Goal: Communication & Community: Share content

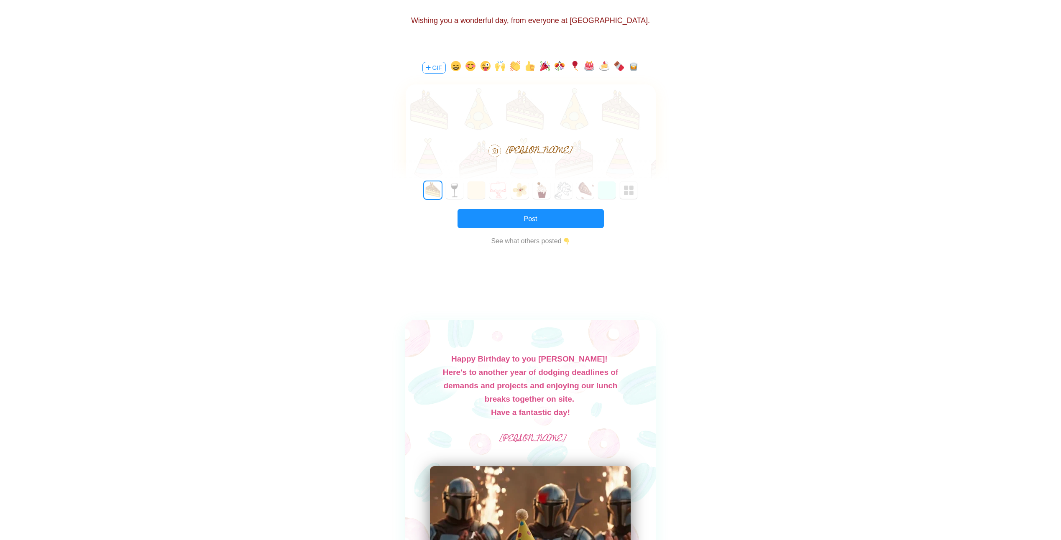
scroll to position [125, 0]
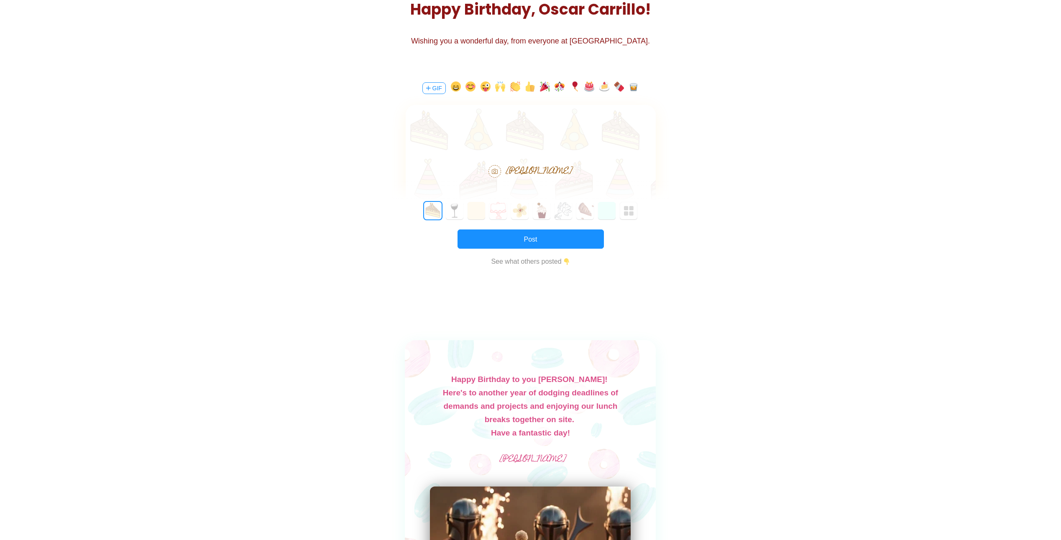
click at [512, 135] on div at bounding box center [531, 129] width 250 height 49
click at [546, 136] on div at bounding box center [531, 129] width 250 height 49
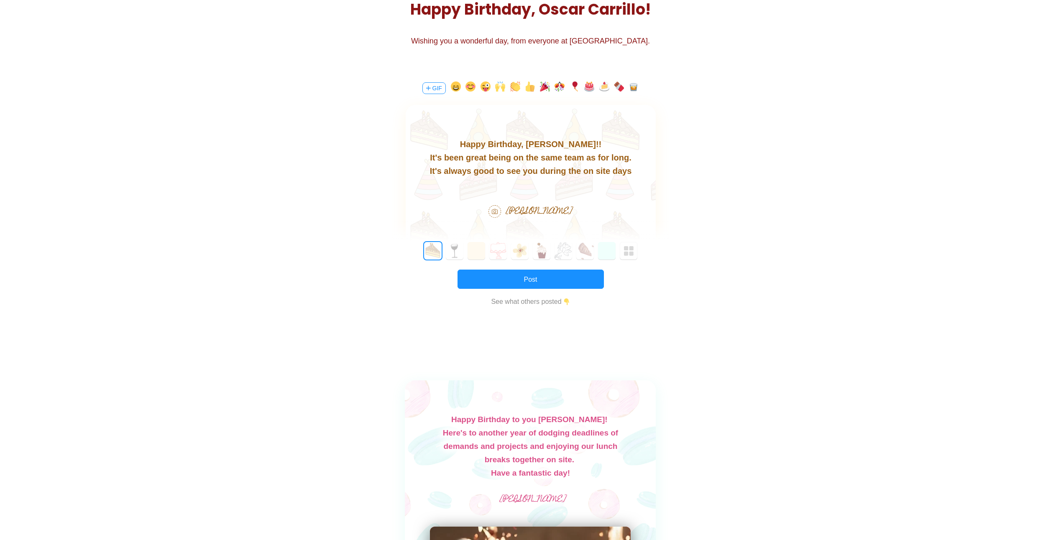
scroll to position [0, 0]
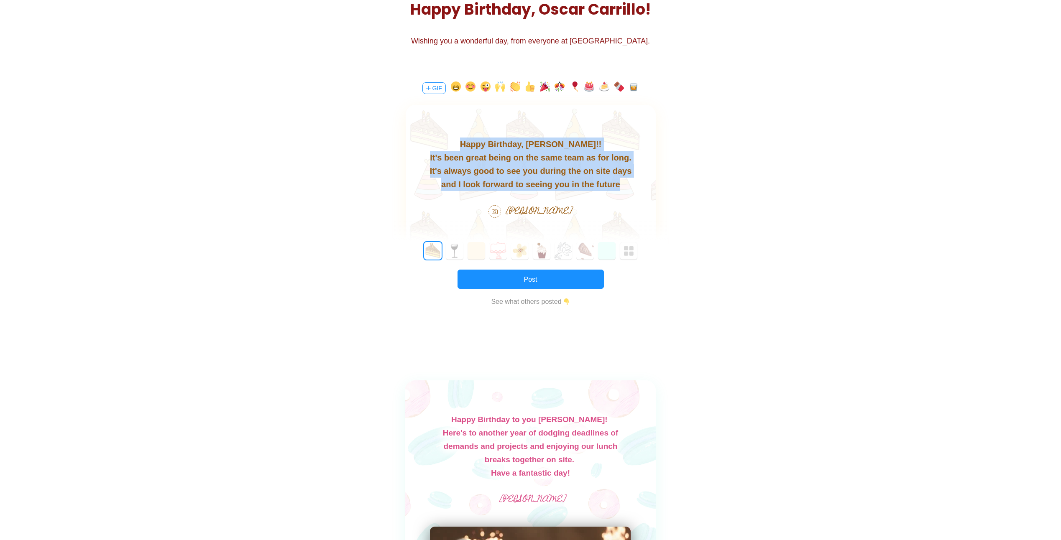
drag, startPoint x: 585, startPoint y: 180, endPoint x: 463, endPoint y: 142, distance: 127.5
click at [463, 142] on body "Happy Birthday, [PERSON_NAME]!! It's been great being on the same team as for l…" at bounding box center [530, 165] width 250 height 54
copy body "Happy Birthday, [PERSON_NAME]!! It's been great being on the same team as for l…"
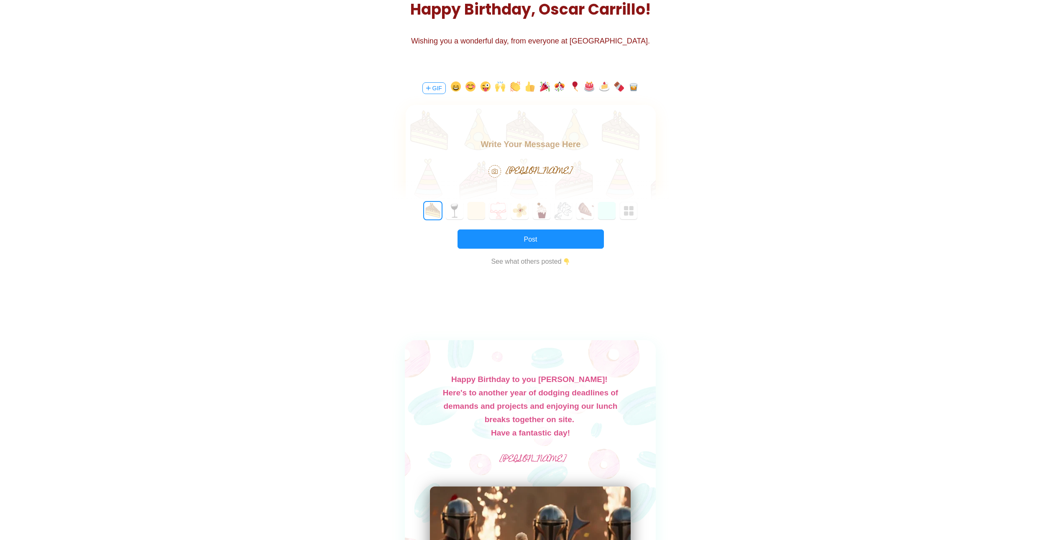
click at [572, 132] on div at bounding box center [531, 129] width 250 height 49
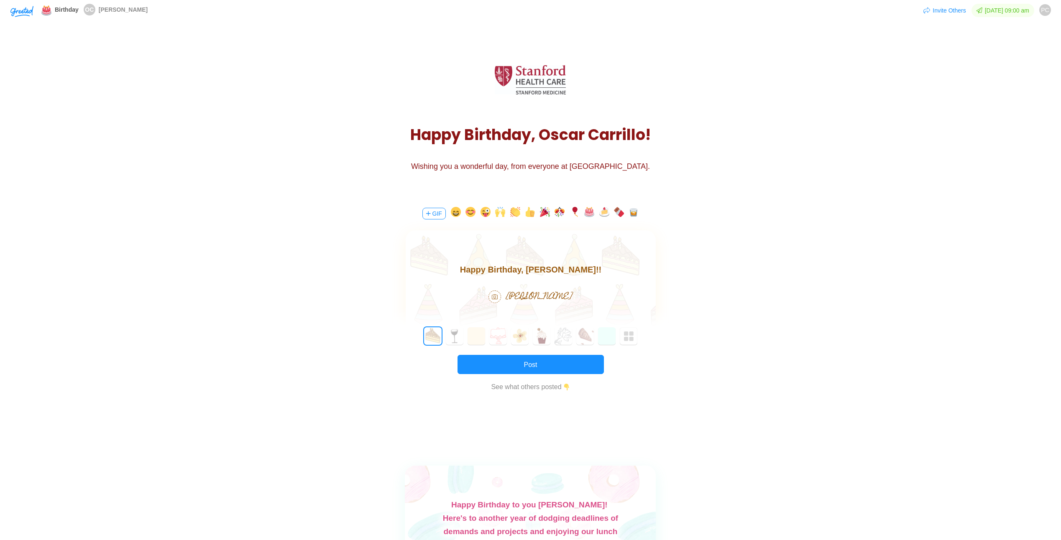
click at [587, 215] on button "button" at bounding box center [589, 213] width 10 height 13
click at [547, 215] on button "button" at bounding box center [545, 213] width 10 height 13
click at [634, 215] on button "button" at bounding box center [633, 213] width 10 height 13
click at [485, 211] on button "button" at bounding box center [485, 213] width 10 height 13
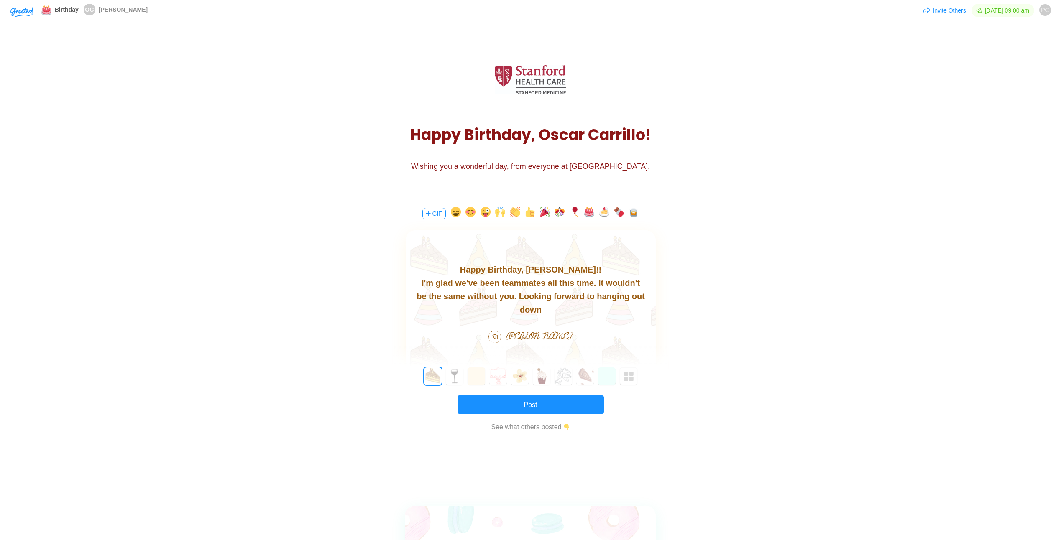
click at [578, 317] on div "the road. Enjoy your day" at bounding box center [530, 323] width 250 height 13
drag, startPoint x: 578, startPoint y: 311, endPoint x: 534, endPoint y: 311, distance: 44.3
click at [534, 317] on div "the road. Enjoy your day" at bounding box center [530, 323] width 250 height 13
click at [593, 283] on div "I'm glad we've been teammates all this time. It wouldn't" at bounding box center [530, 282] width 250 height 13
drag, startPoint x: 583, startPoint y: 282, endPoint x: 414, endPoint y: 284, distance: 169.4
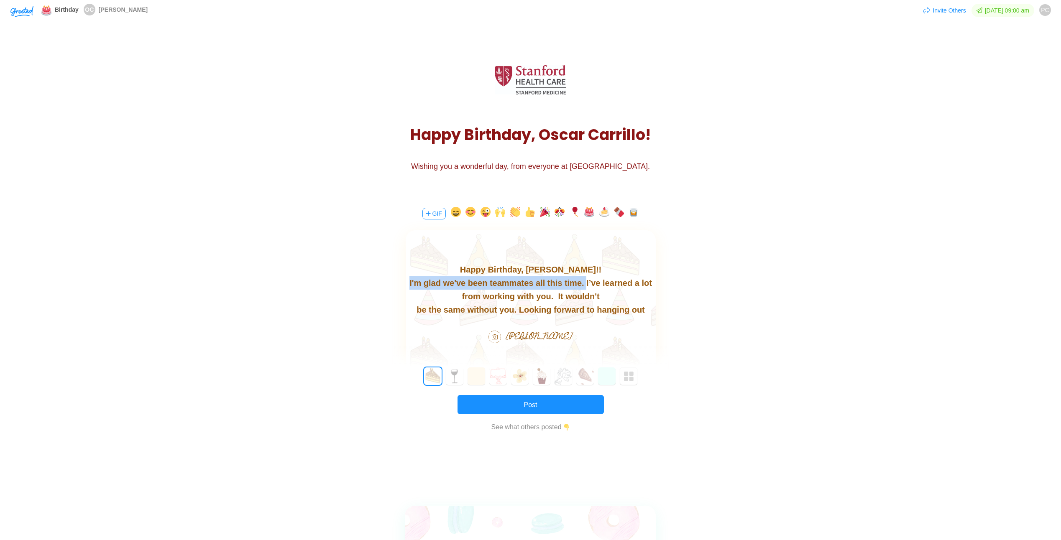
click at [414, 284] on div "I'm glad we've been teammates all this time. I’ve learned a lot from working wi…" at bounding box center [530, 289] width 250 height 27
click at [587, 286] on div "I’ve learned a lot from working with you. It wouldn't" at bounding box center [530, 282] width 250 height 13
click at [591, 317] on div "the road. I hope you get" at bounding box center [530, 323] width 250 height 13
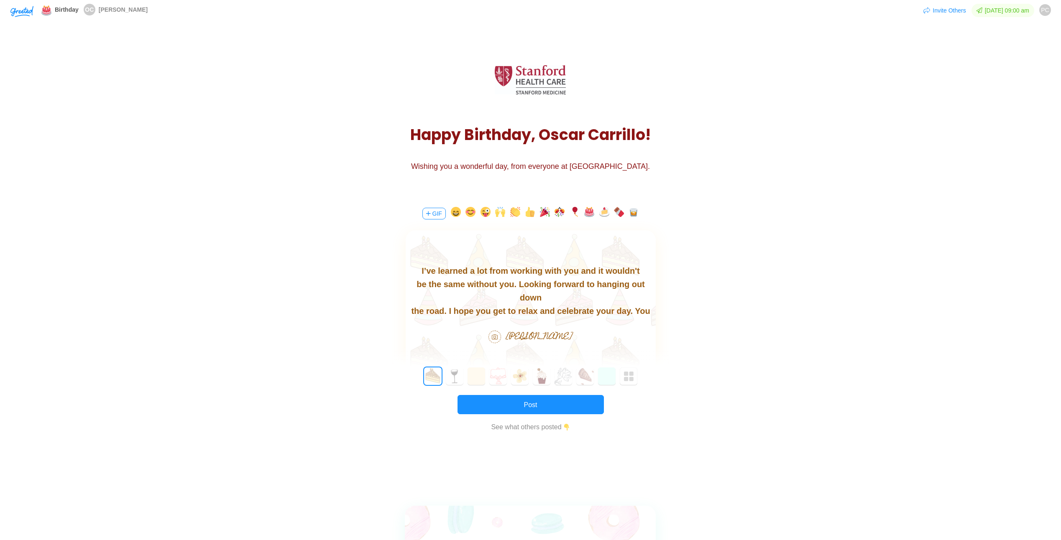
scroll to position [42, 0]
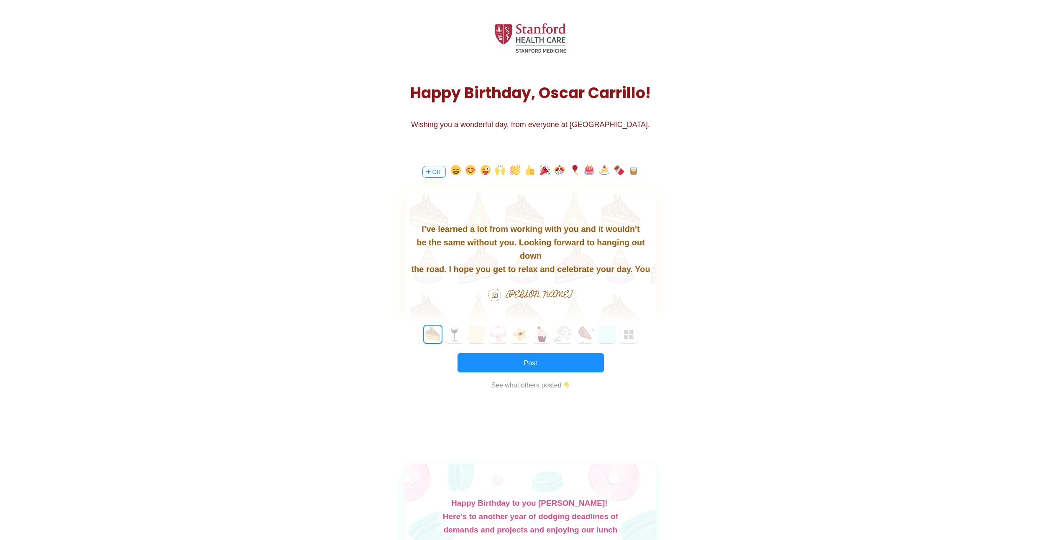
drag, startPoint x: 552, startPoint y: 272, endPoint x: 424, endPoint y: 229, distance: 135.9
click at [424, 229] on body "Happy Birthday, [PERSON_NAME]!! I’ve learned a lot from working with you and it…" at bounding box center [530, 249] width 250 height 80
copy body "I’ve learned a lot from working with you and it wouldn't be the same without yo…"
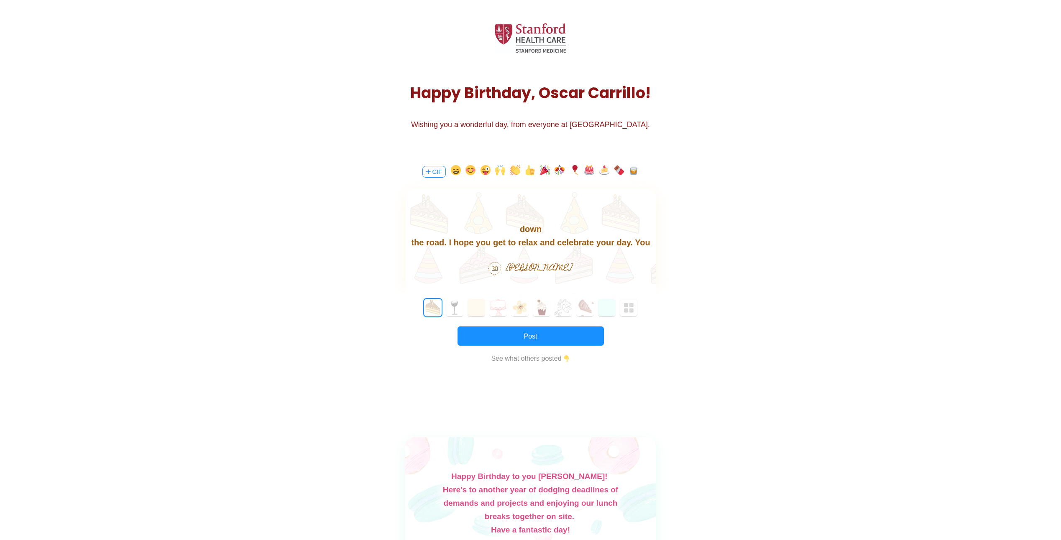
scroll to position [0, 0]
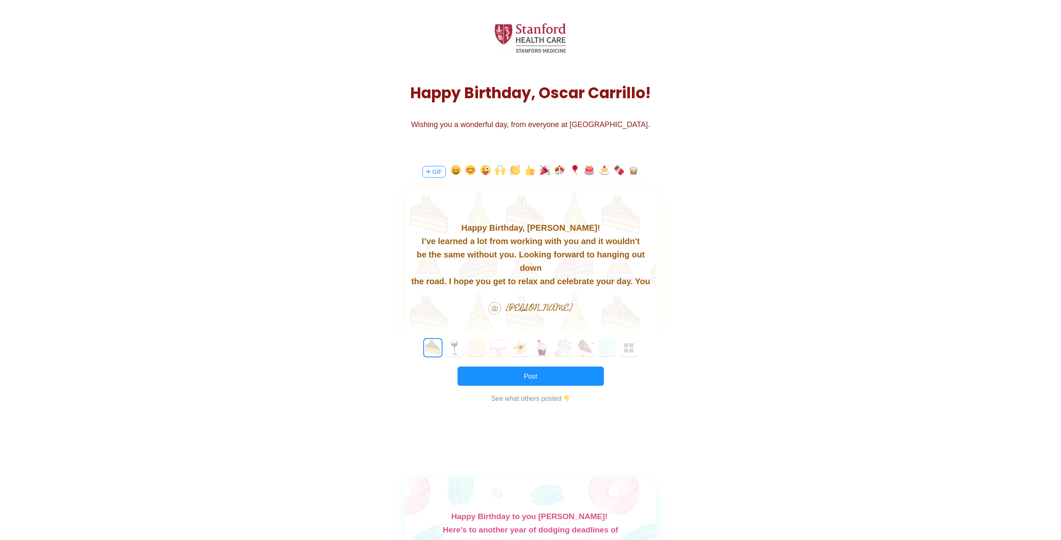
click at [581, 230] on body "Happy Birthday, [PERSON_NAME]! I’ve learned a lot from working with you and it …" at bounding box center [530, 261] width 250 height 80
click at [559, 278] on div "the road. I hope you get to relax and celebrate your day. You deserve it!" at bounding box center [530, 288] width 250 height 27
click at [577, 229] on body "Happy Birthday, [PERSON_NAME]! I’ve learned a lot from working with you and it …" at bounding box center [530, 261] width 250 height 80
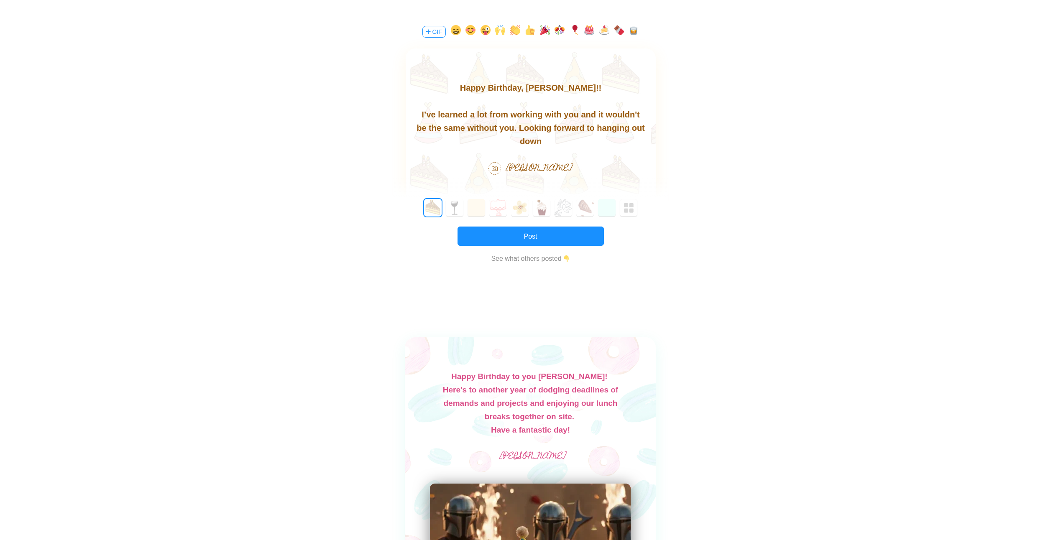
scroll to position [167, 0]
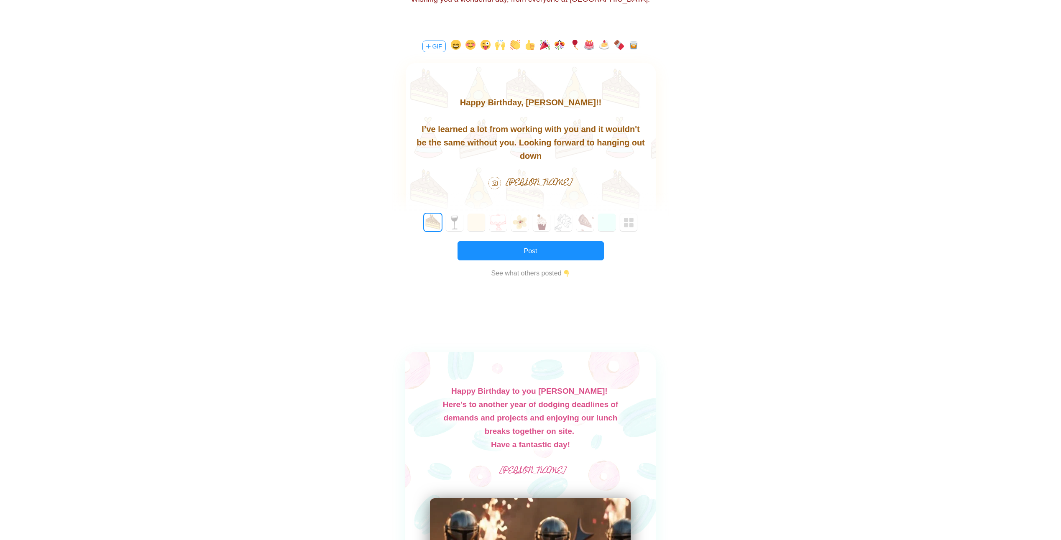
click at [618, 163] on div "the road. I hope you get to relax and celebrate your day. You deserve it!" at bounding box center [530, 176] width 250 height 27
click at [647, 163] on div "the road. I hope you get to relax and celebrate your day. You deserve it!" at bounding box center [530, 176] width 250 height 27
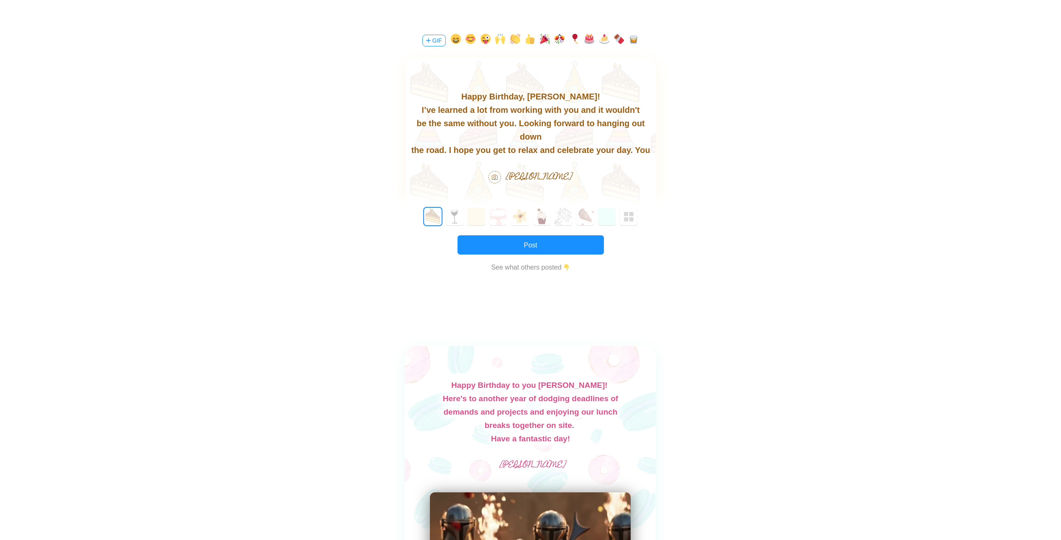
scroll to position [125, 0]
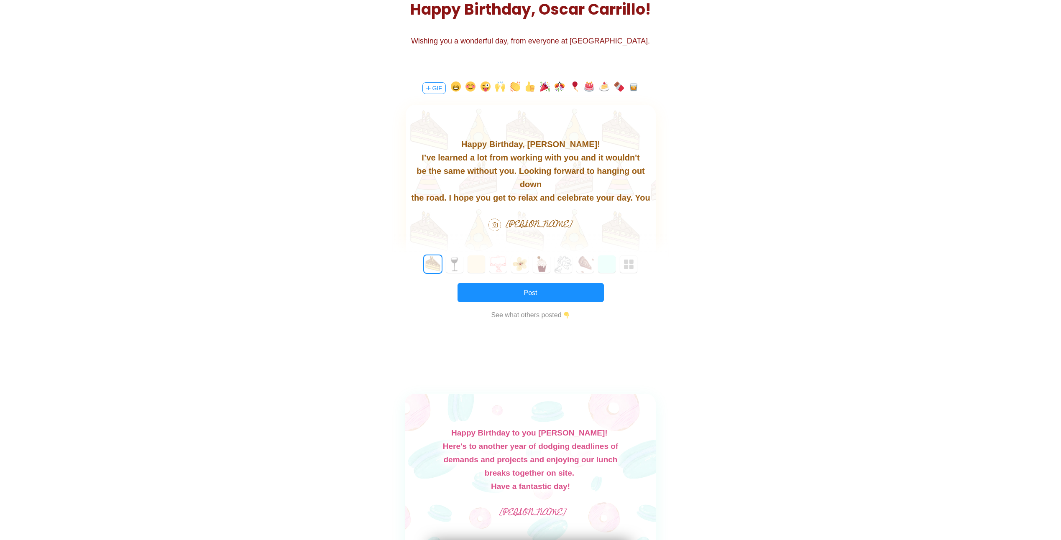
click at [555, 198] on div "the road. I hope you get to relax and celebrate your day. You deserve it!" at bounding box center [530, 204] width 250 height 27
click at [558, 292] on button "Post" at bounding box center [530, 292] width 146 height 19
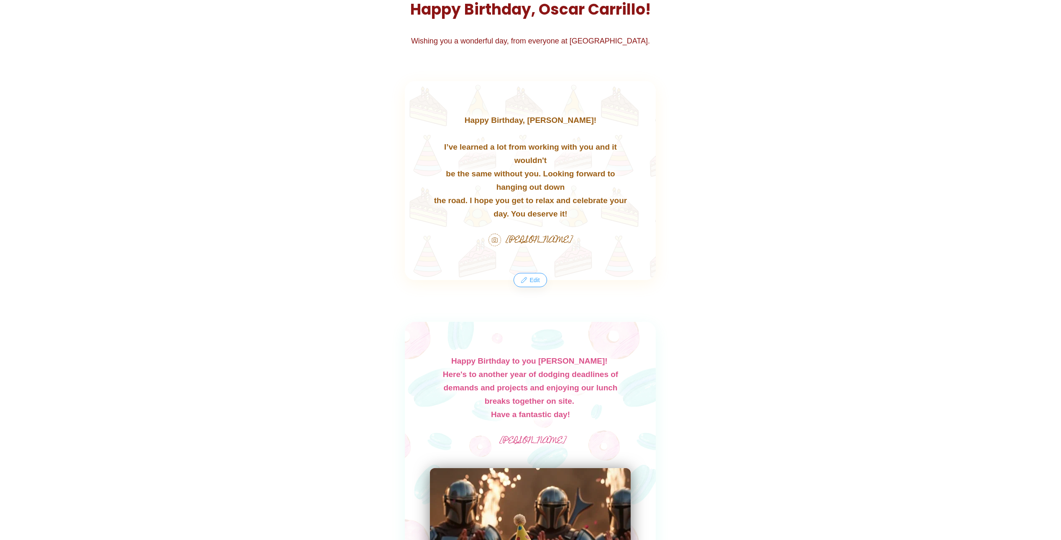
click at [536, 281] on button "Edit" at bounding box center [530, 279] width 32 height 13
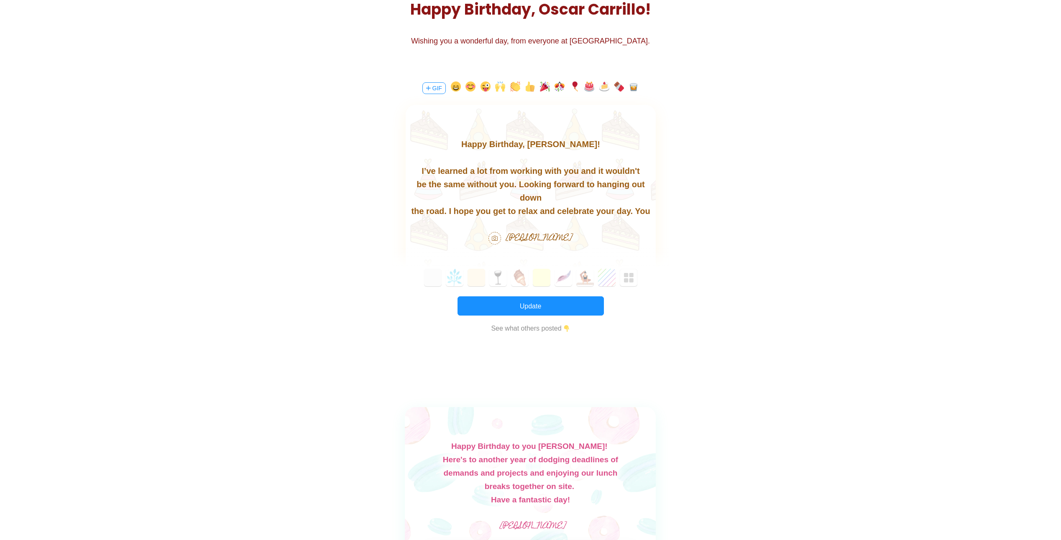
scroll to position [0, 0]
click at [508, 181] on div "be the same without you. Looking forward to hanging out down" at bounding box center [530, 191] width 250 height 27
click at [548, 301] on button "Update" at bounding box center [530, 305] width 146 height 19
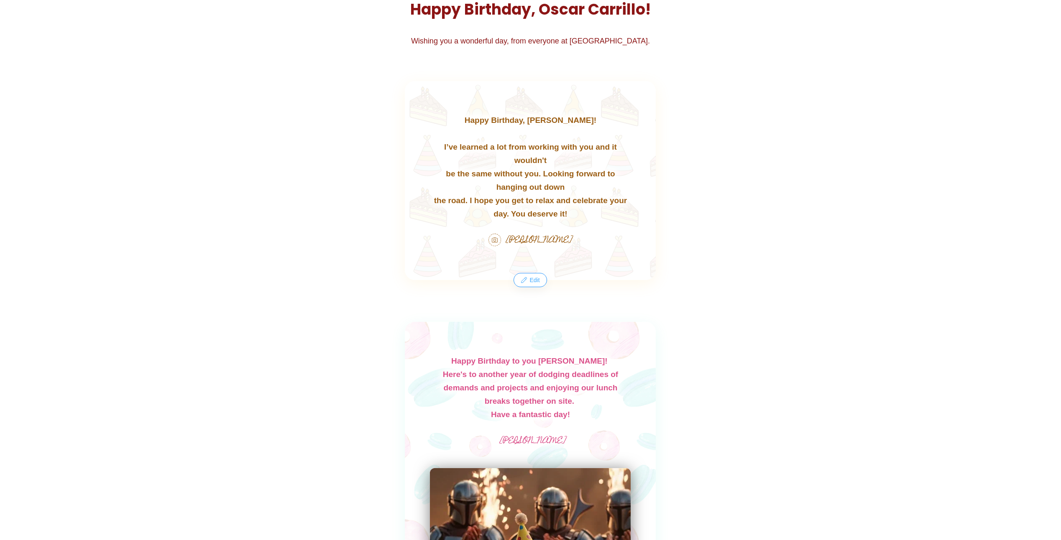
click at [529, 281] on button "Edit" at bounding box center [530, 279] width 32 height 13
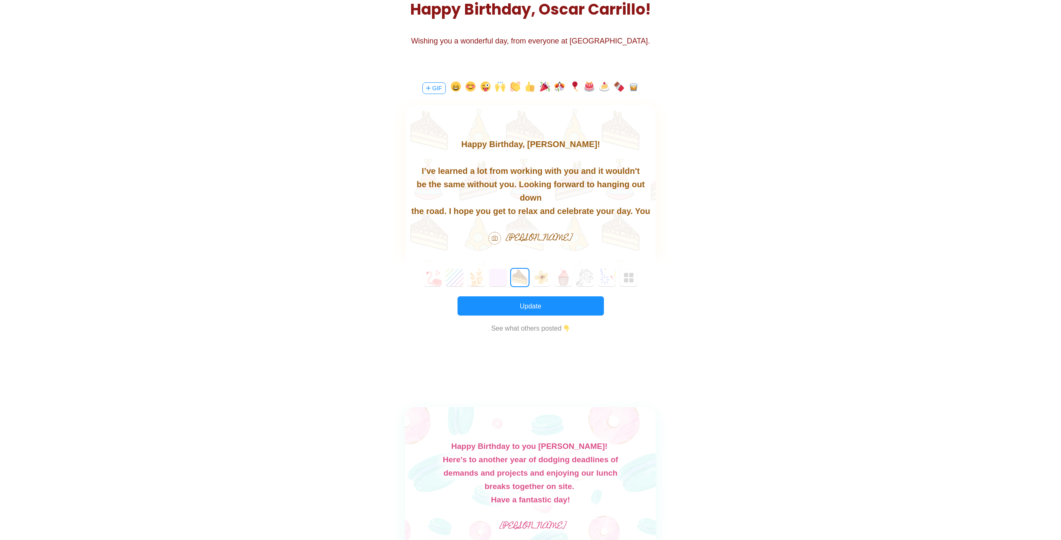
click at [603, 170] on div "I’ve learned a lot from working with you and it wouldn't" at bounding box center [530, 170] width 250 height 13
click at [516, 304] on button "Update" at bounding box center [530, 305] width 146 height 19
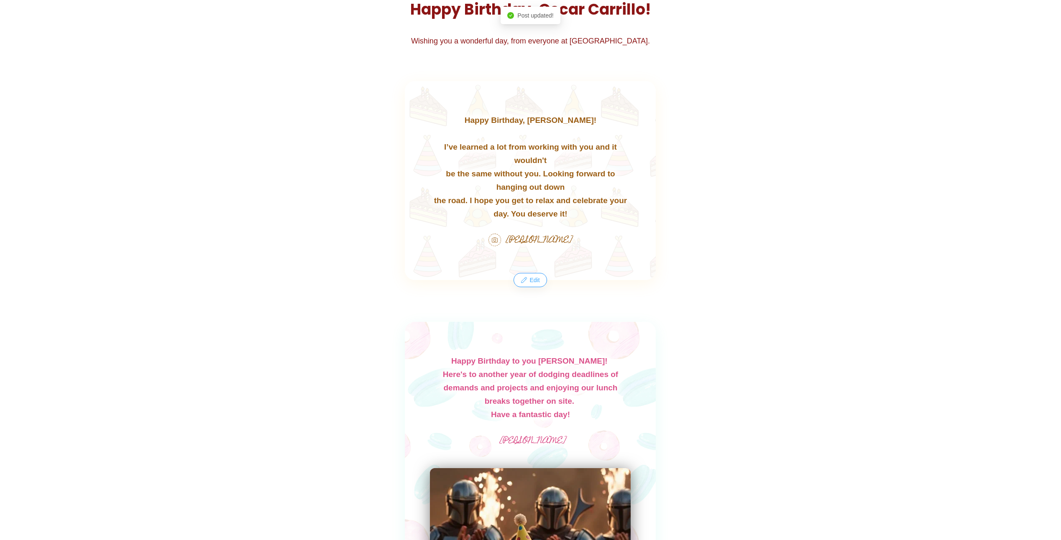
click at [538, 280] on button "Edit" at bounding box center [530, 279] width 32 height 13
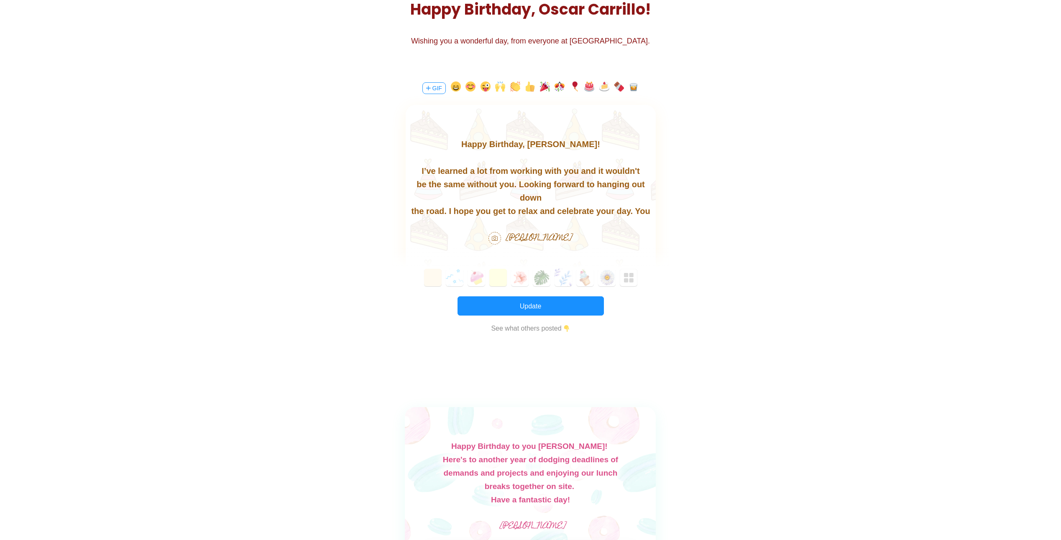
click at [508, 181] on div "be the same without you. Looking forward to hanging out down" at bounding box center [530, 191] width 250 height 27
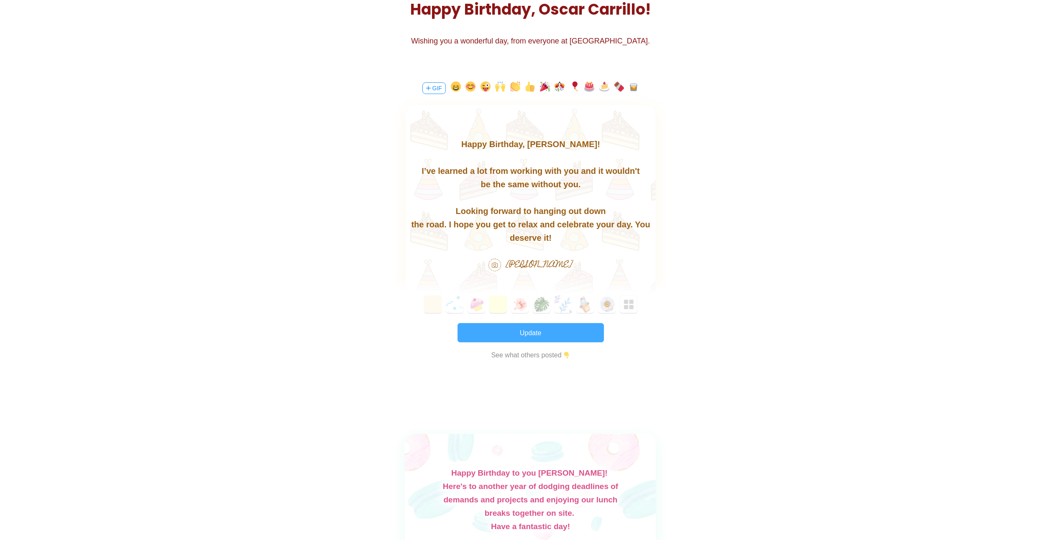
click at [529, 332] on button "Update" at bounding box center [530, 332] width 146 height 19
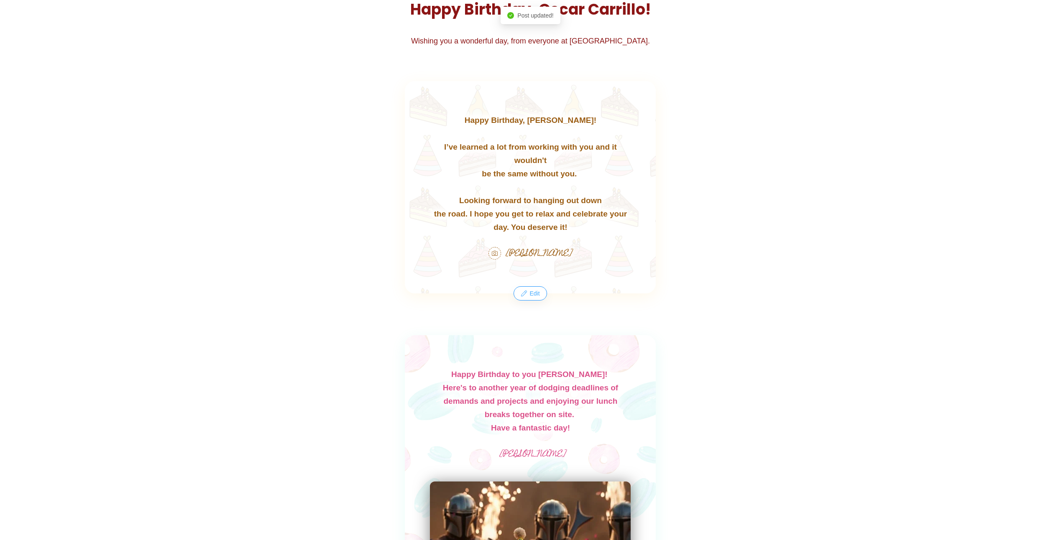
click at [532, 296] on button "Edit" at bounding box center [530, 293] width 32 height 13
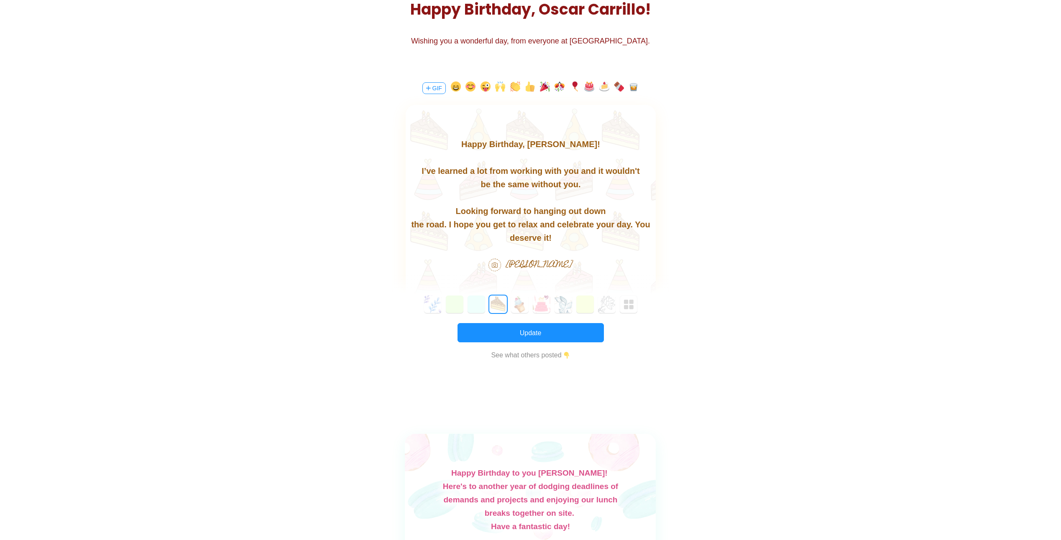
click at [604, 169] on div "I’ve learned a lot from working with you and it wouldn't" at bounding box center [530, 170] width 250 height 13
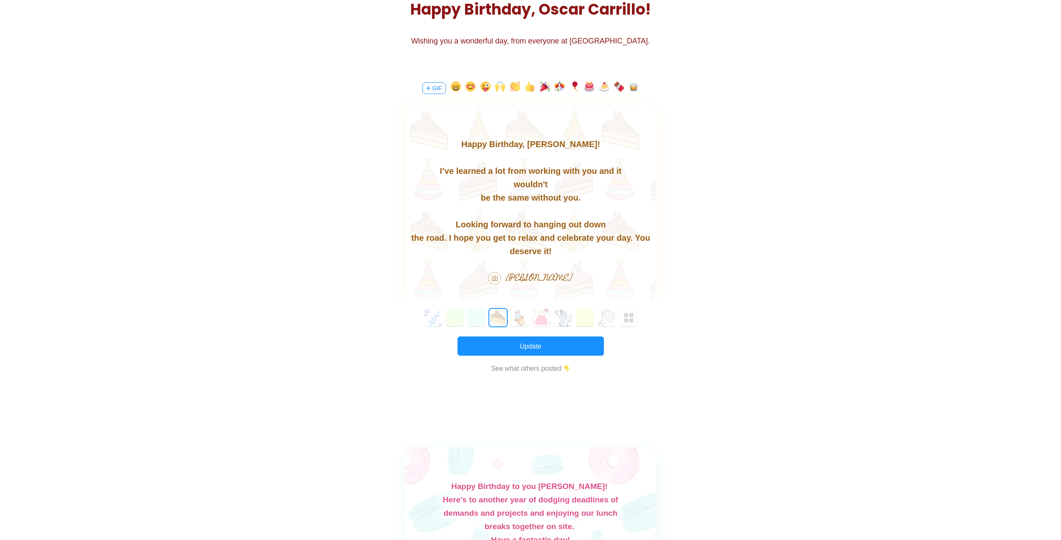
click at [483, 198] on div "be the same without you." at bounding box center [530, 197] width 250 height 13
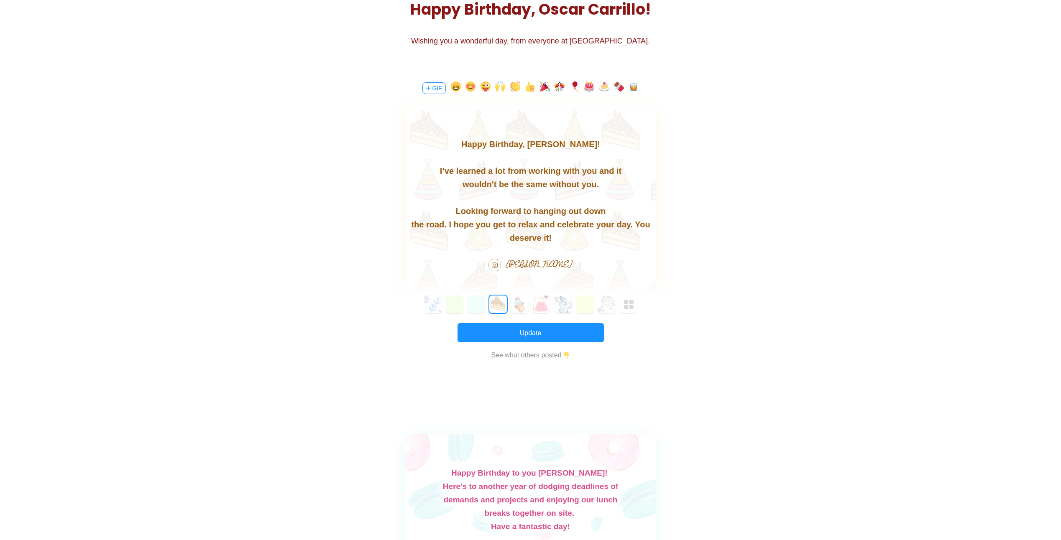
click at [496, 197] on div at bounding box center [530, 197] width 250 height 13
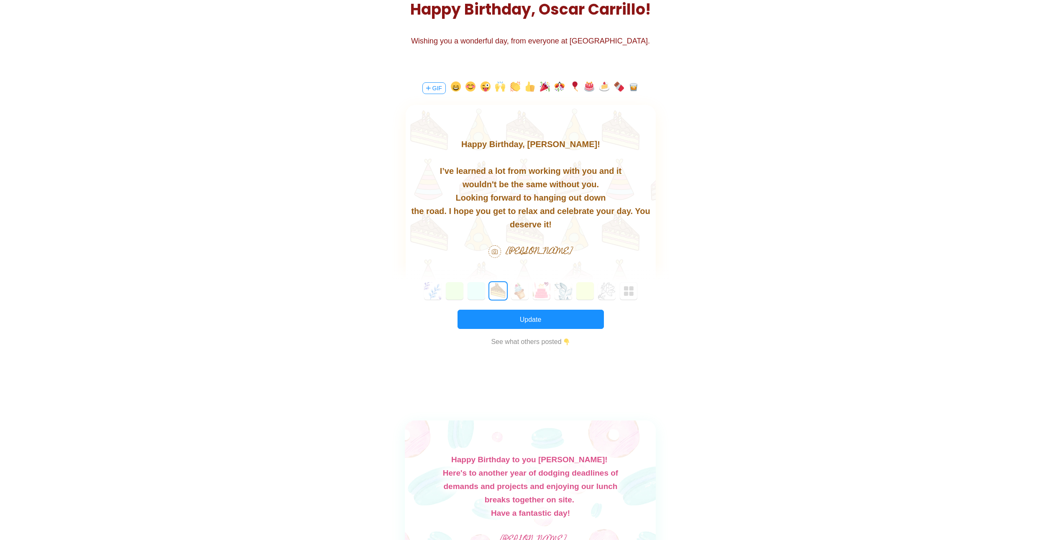
click at [414, 211] on div "the road. I hope you get to relax and celebrate your day. You deserve it!" at bounding box center [530, 217] width 250 height 27
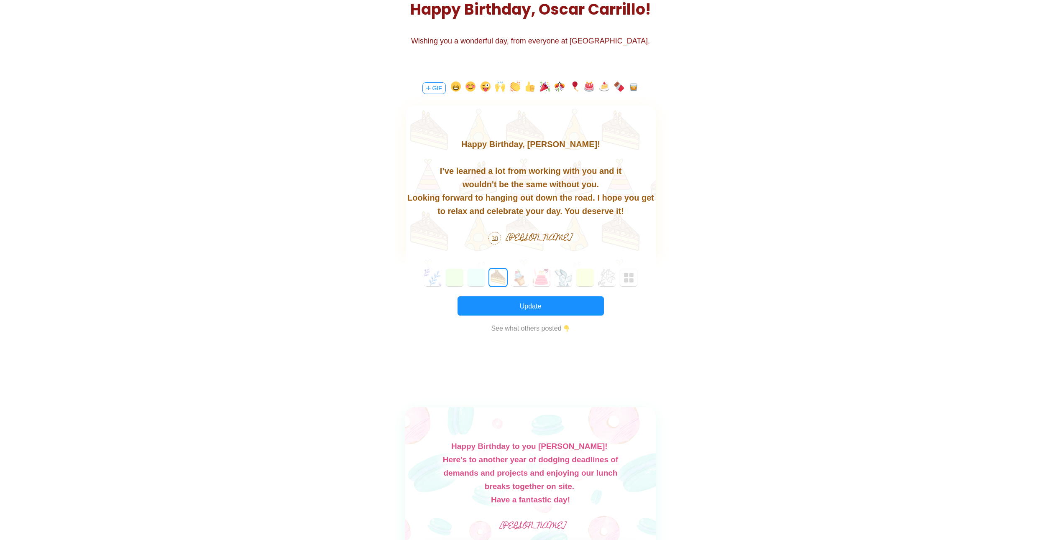
click at [589, 197] on div "Looking forward to hanging out down the road. I hope you get to relax and celeb…" at bounding box center [530, 204] width 250 height 27
click at [593, 209] on div "I hope you get to relax and celebrate your day. You deserve it!" at bounding box center [530, 210] width 250 height 13
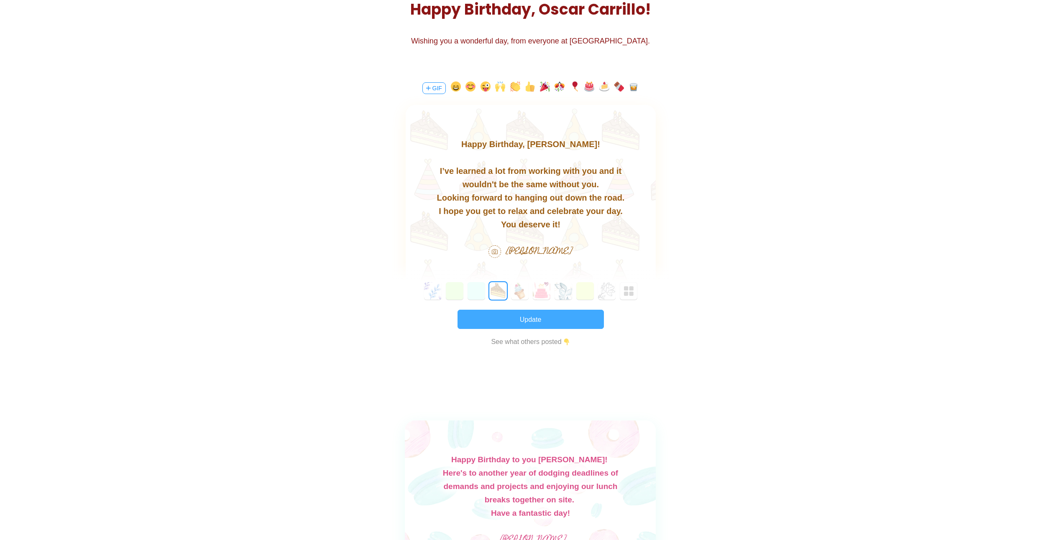
click at [559, 322] on button "Update" at bounding box center [530, 319] width 146 height 19
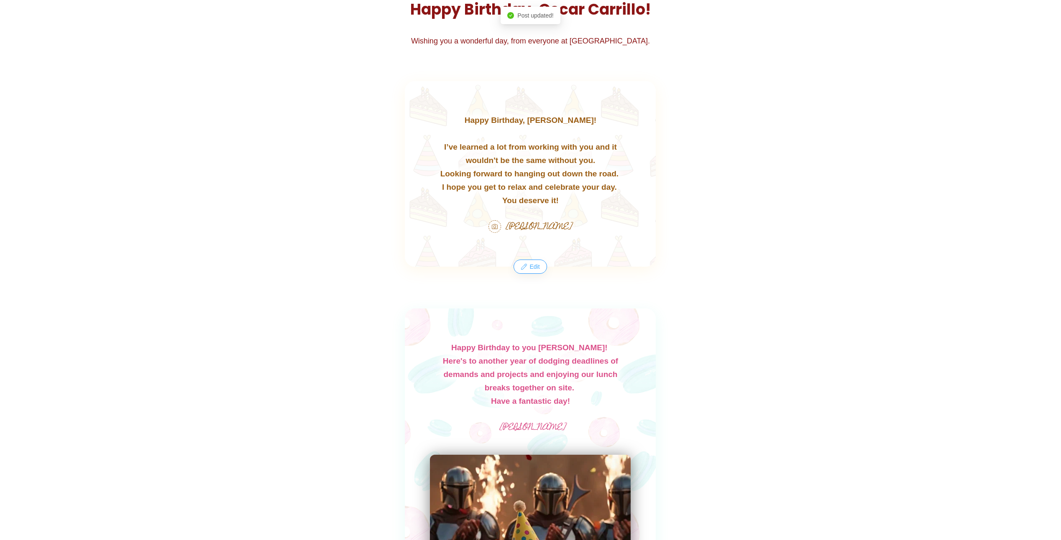
click at [536, 270] on button "Edit" at bounding box center [530, 266] width 32 height 13
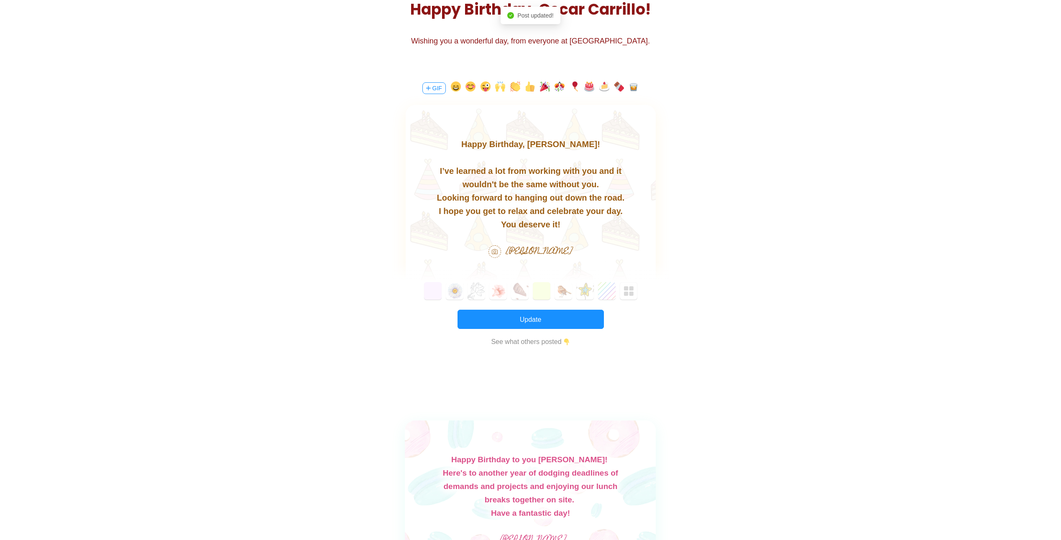
click at [464, 184] on div "wouldn't be the same without you." at bounding box center [530, 184] width 250 height 13
click at [623, 169] on div "I’ve learned a lot from working with you and it wouldn't be the same without yo…" at bounding box center [530, 177] width 250 height 27
click at [624, 171] on div "I’ve learned a lot from working with you and it wouldn't be the same without yo…" at bounding box center [530, 177] width 250 height 27
click at [439, 197] on div "Looking forward to hanging out down the road." at bounding box center [530, 197] width 250 height 13
click at [616, 185] on div "be the same without you. Looking forward to hanging out down the road." at bounding box center [530, 191] width 250 height 27
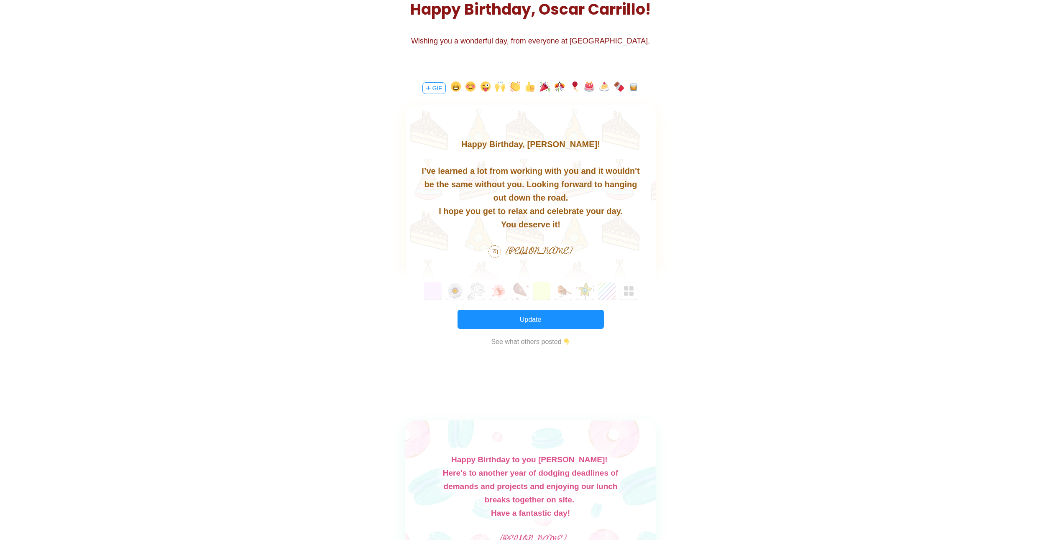
click at [440, 211] on div "I hope you get to relax and celebrate your day." at bounding box center [530, 210] width 250 height 13
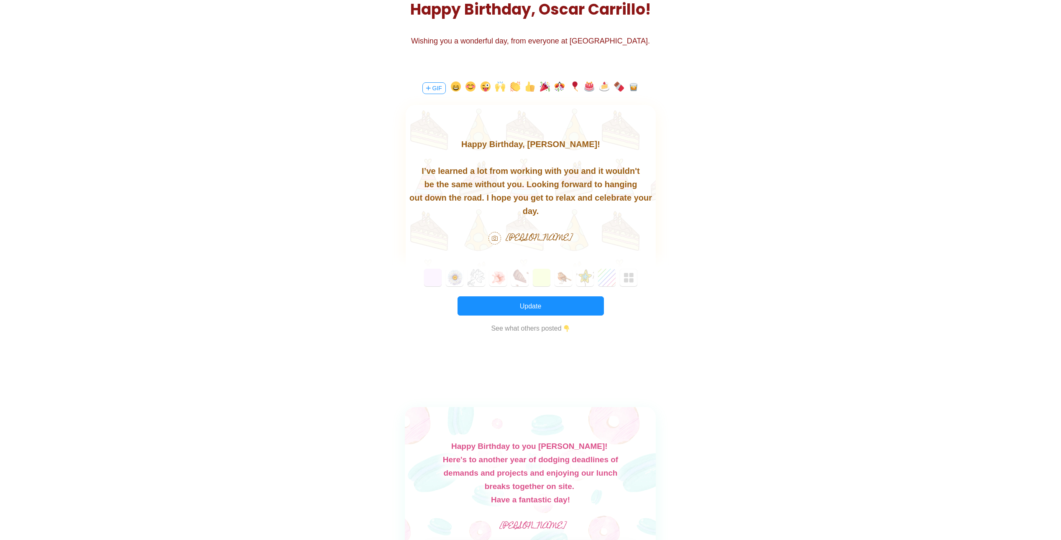
click at [593, 197] on div "out down the road. I hope you get to relax and celebrate your day." at bounding box center [530, 204] width 250 height 27
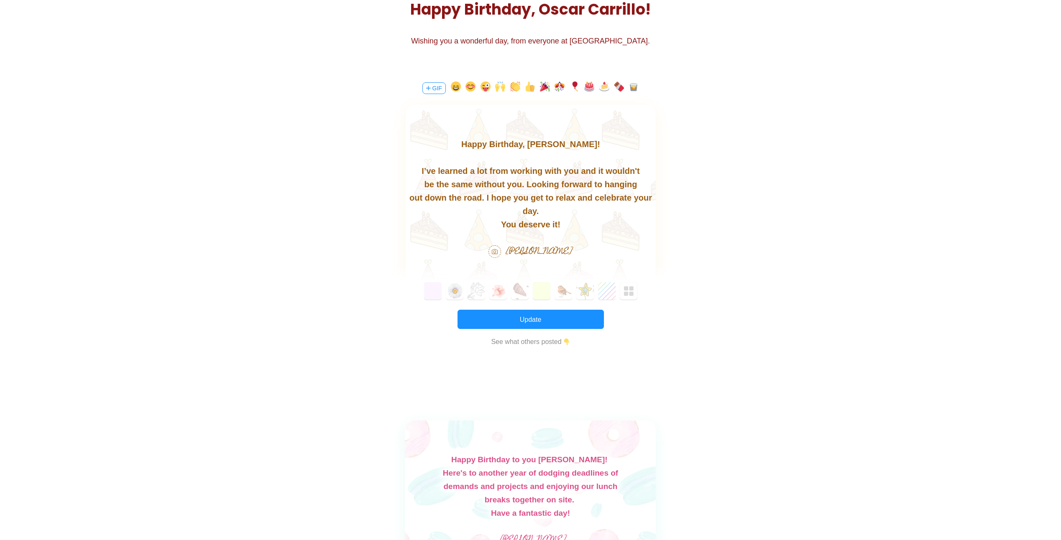
click at [630, 198] on div "out down the road. I hope you get to relax and celebrate your day." at bounding box center [530, 204] width 250 height 27
click at [513, 212] on div "your day." at bounding box center [530, 210] width 250 height 13
click at [504, 224] on div "You deserve it!" at bounding box center [530, 224] width 250 height 13
click at [502, 224] on div "You deserve it!" at bounding box center [530, 224] width 250 height 13
click at [513, 212] on div "your day." at bounding box center [530, 210] width 250 height 13
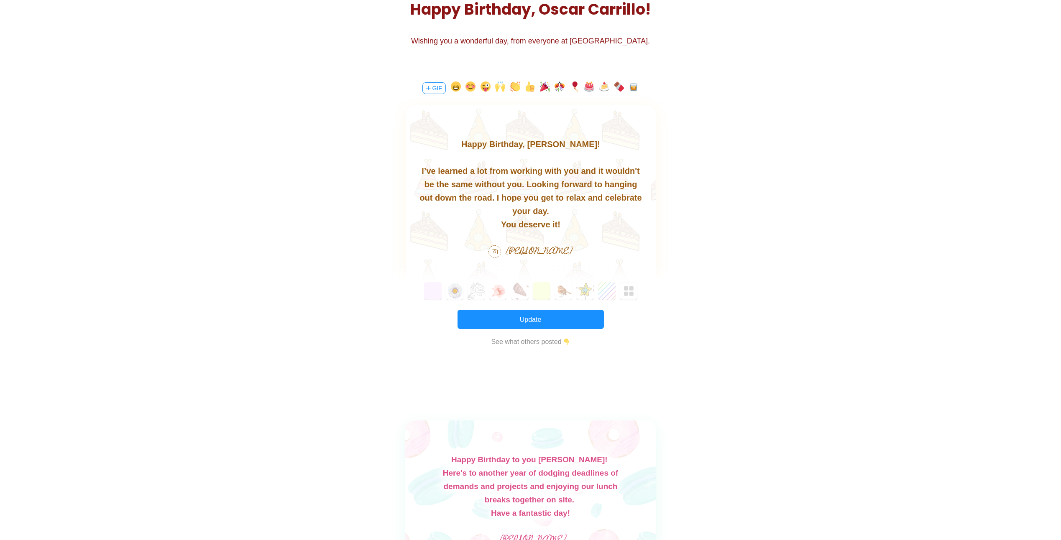
click at [603, 197] on div "out down the road. I hope you get to relax and celebrate" at bounding box center [530, 197] width 250 height 13
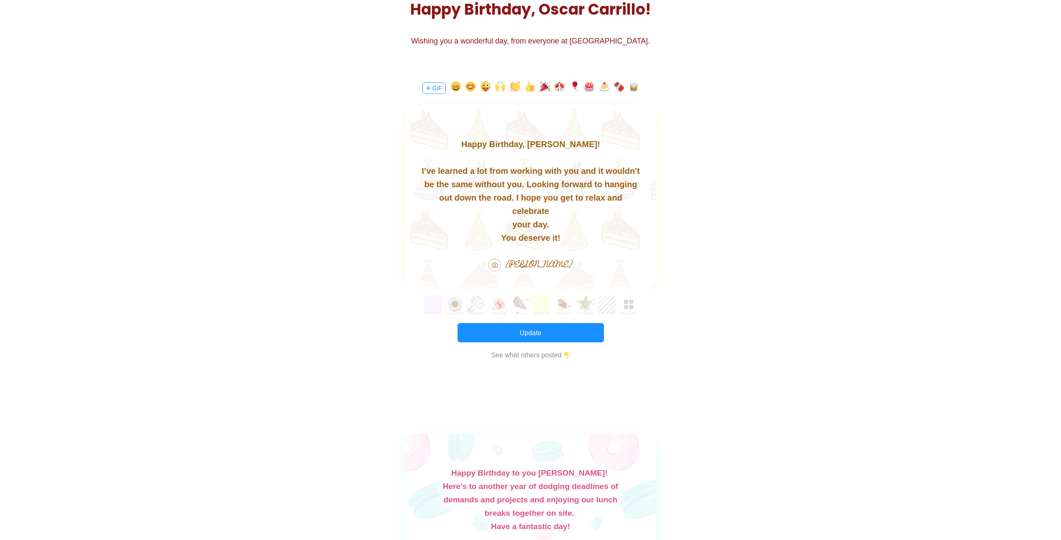
click at [514, 225] on div "your day." at bounding box center [530, 224] width 250 height 13
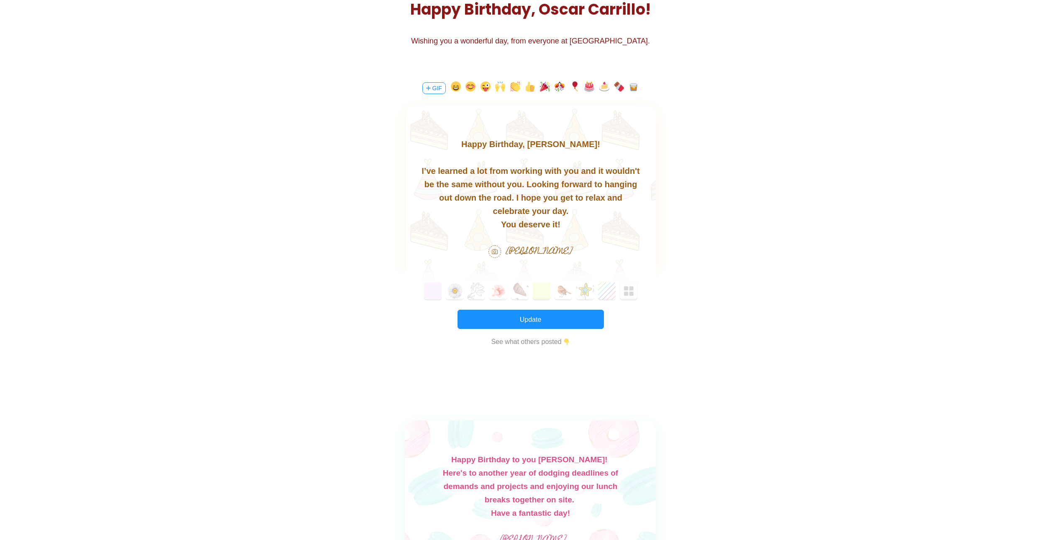
click at [602, 171] on div "I’ve learned a lot from working with you and it wouldn't" at bounding box center [530, 170] width 250 height 13
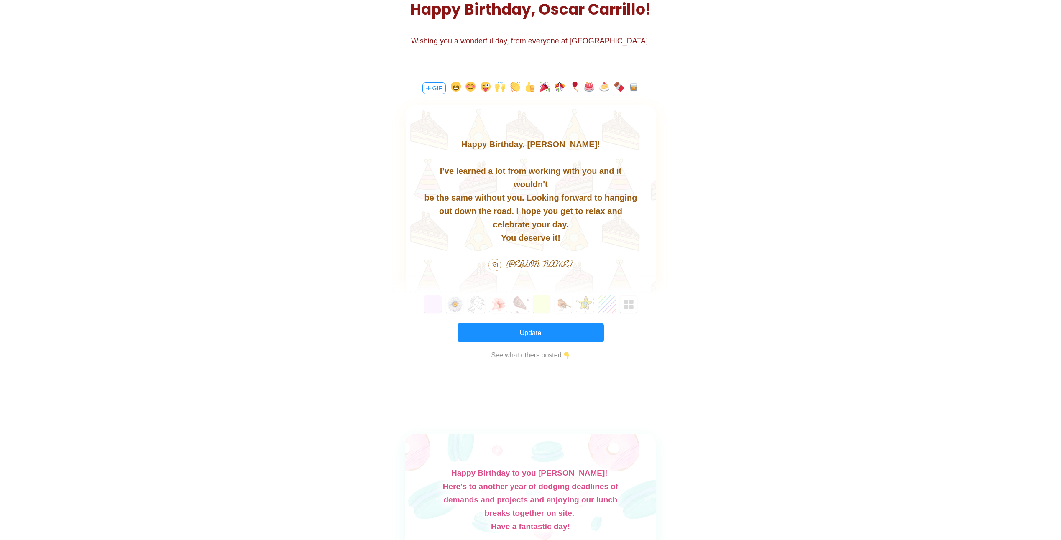
click at [425, 196] on div "be the same without you. Looking forward to hanging" at bounding box center [530, 197] width 250 height 13
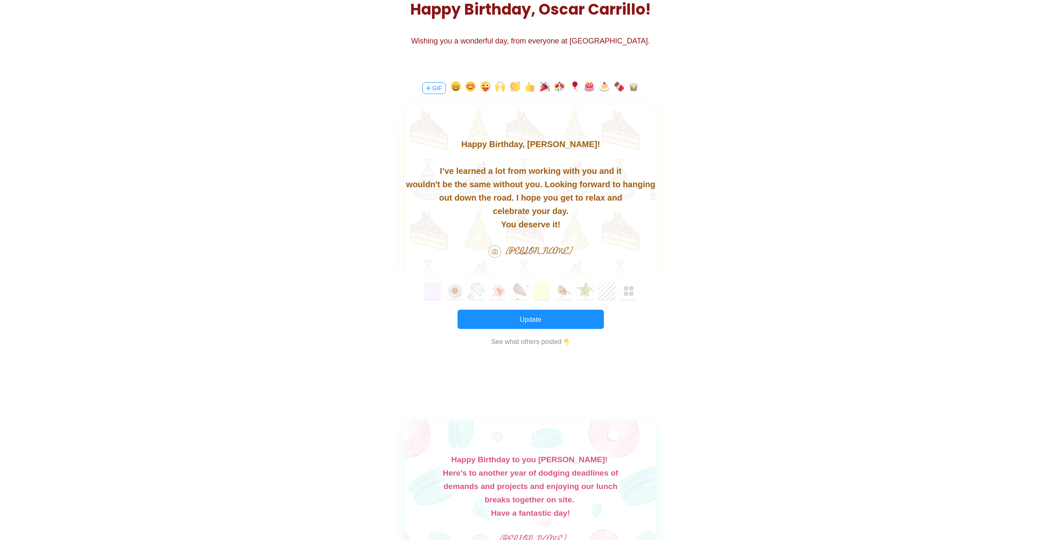
click at [615, 185] on div "wouldn't be the same without you. Looking forward to hanging" at bounding box center [530, 184] width 250 height 13
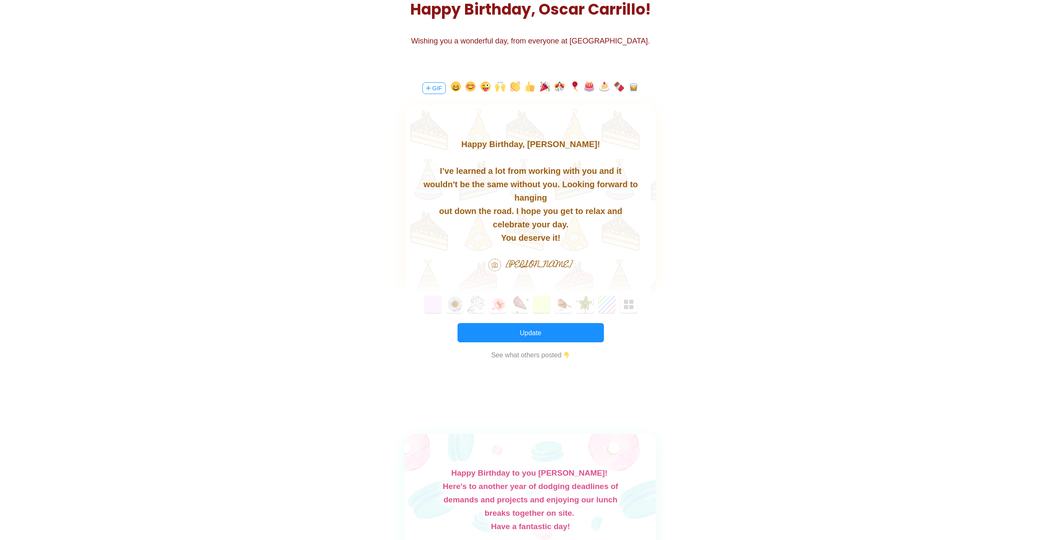
click at [440, 211] on div "out down the road. I hope you get to relax and" at bounding box center [530, 210] width 250 height 13
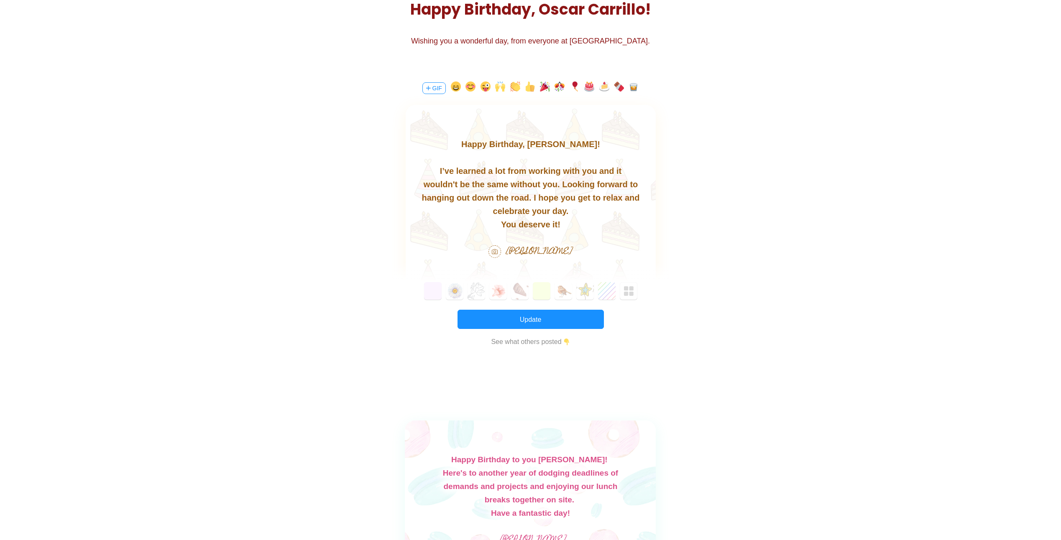
click at [493, 211] on div "celebrate your day." at bounding box center [530, 210] width 250 height 13
click at [504, 224] on div "You deserve it!" at bounding box center [530, 224] width 250 height 13
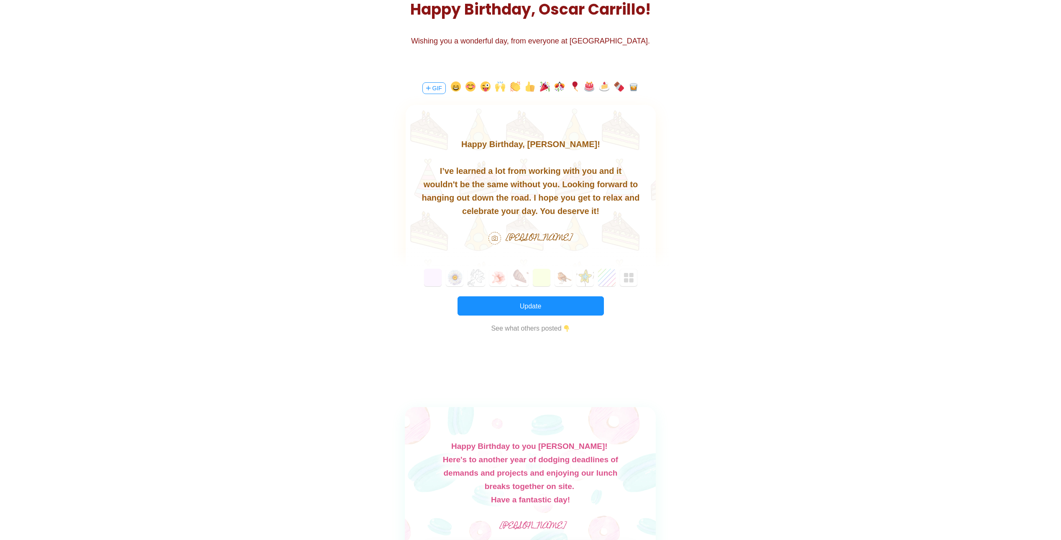
click at [523, 158] on div at bounding box center [530, 157] width 250 height 13
click at [530, 306] on button "Update" at bounding box center [530, 305] width 146 height 19
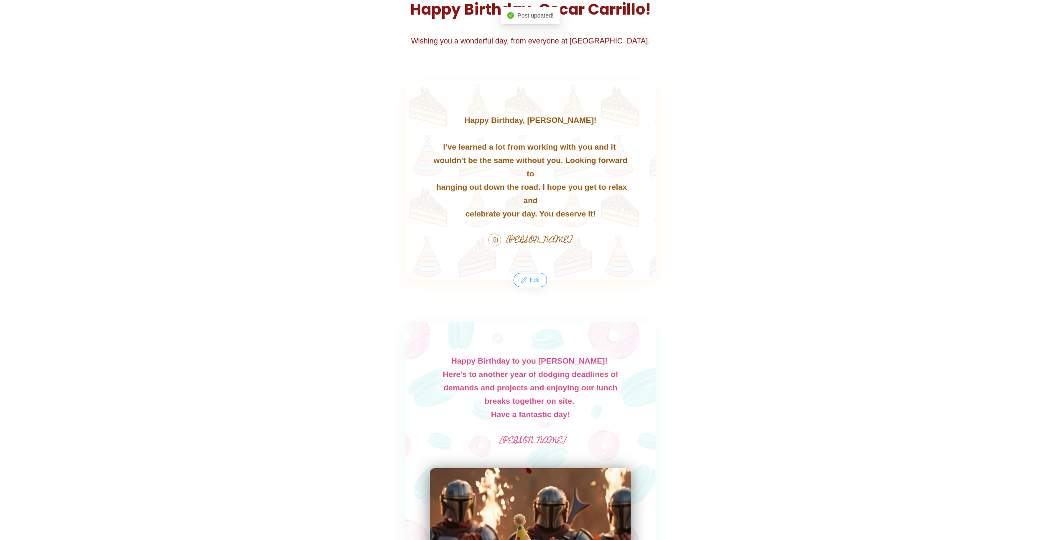
click at [536, 282] on button "Edit" at bounding box center [530, 279] width 32 height 13
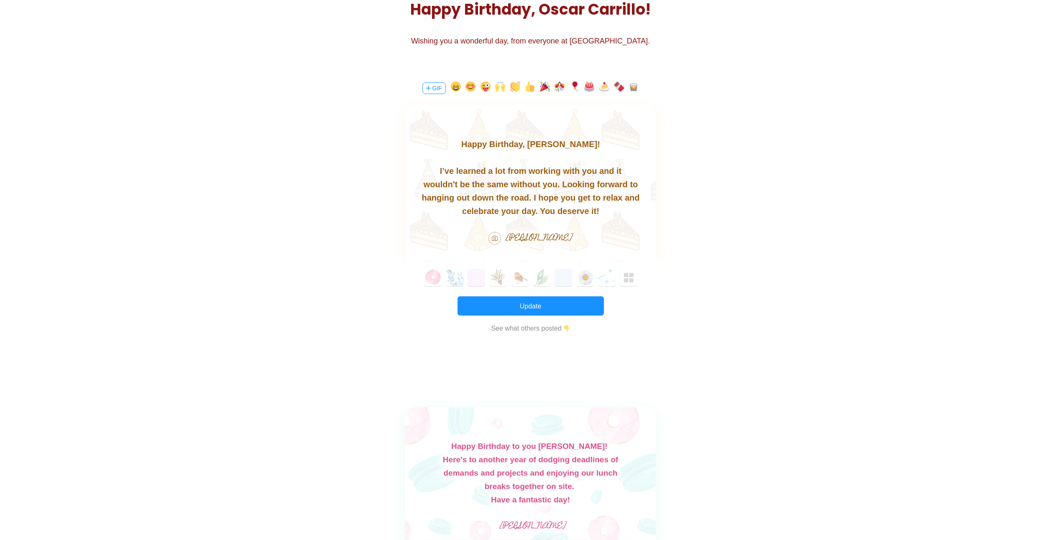
drag, startPoint x: 624, startPoint y: 184, endPoint x: 626, endPoint y: 189, distance: 5.4
click at [624, 184] on div "wouldn't be the same without you. Looking forward to" at bounding box center [530, 184] width 250 height 13
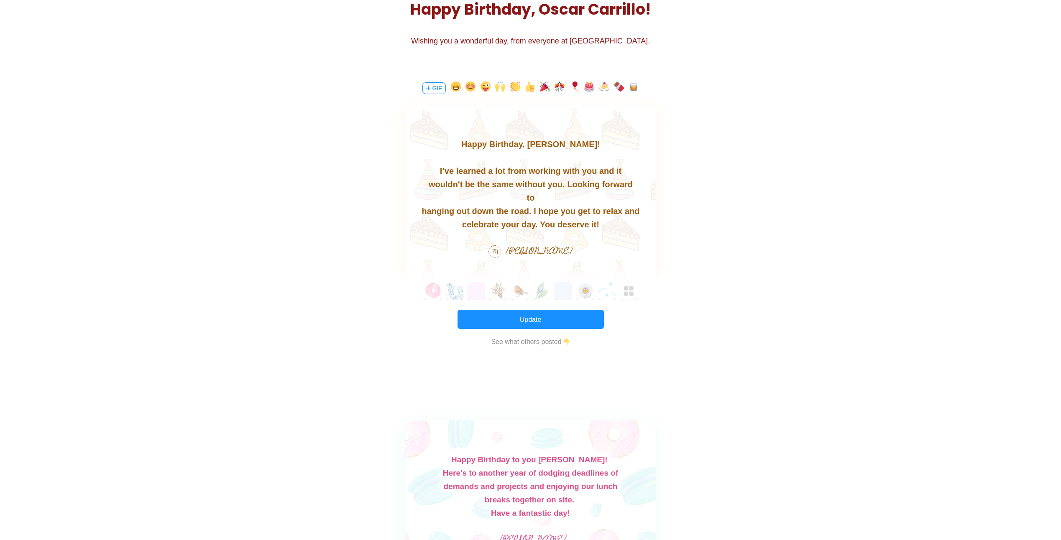
click at [425, 211] on div "hanging out down the road. I hope you get to relax and" at bounding box center [530, 210] width 250 height 13
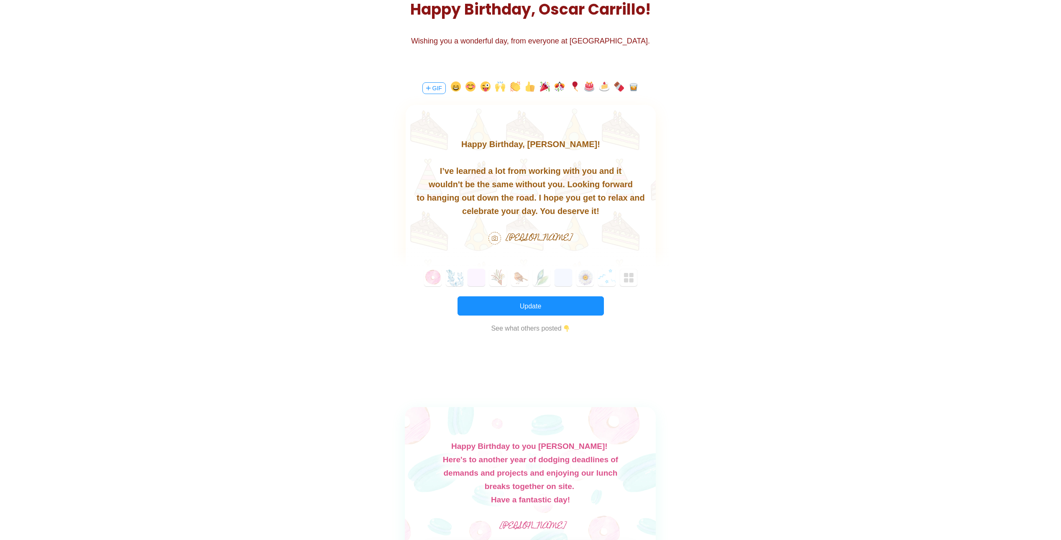
click at [606, 198] on div "to hanging out down the road. I hope you get to relax and" at bounding box center [530, 197] width 250 height 13
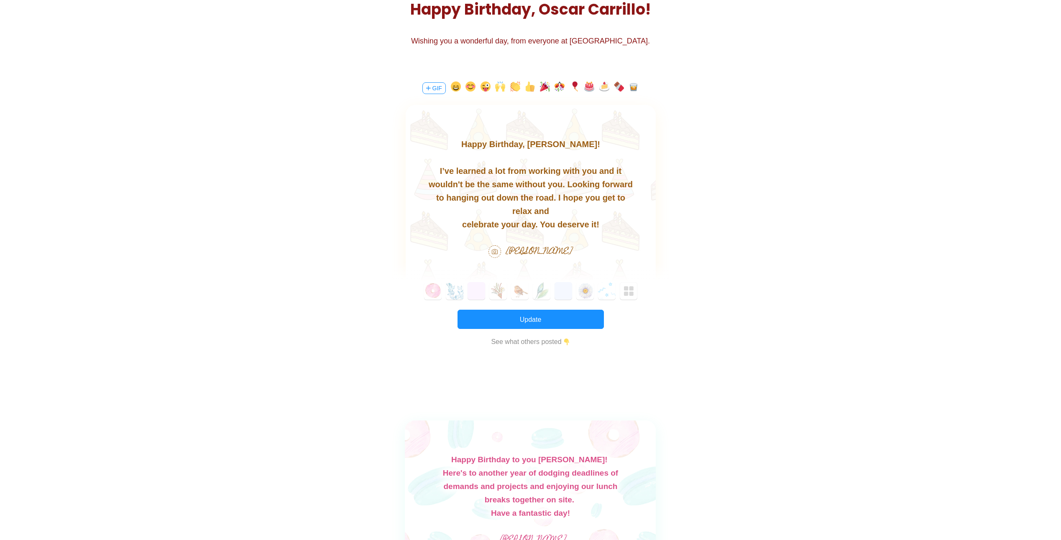
click at [466, 226] on div "celebrate your day. You deserve it!" at bounding box center [530, 224] width 250 height 13
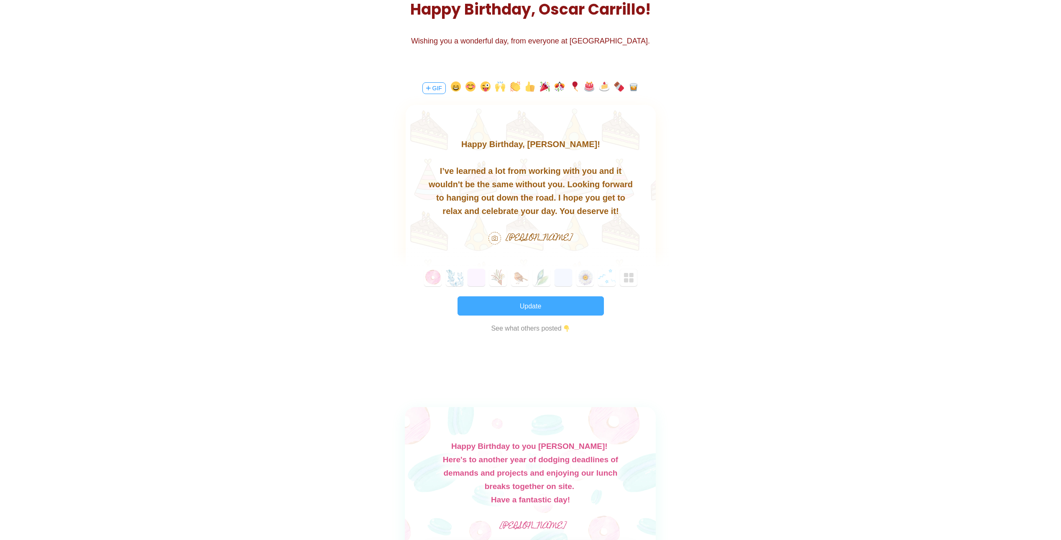
click at [552, 306] on button "Update" at bounding box center [530, 305] width 146 height 19
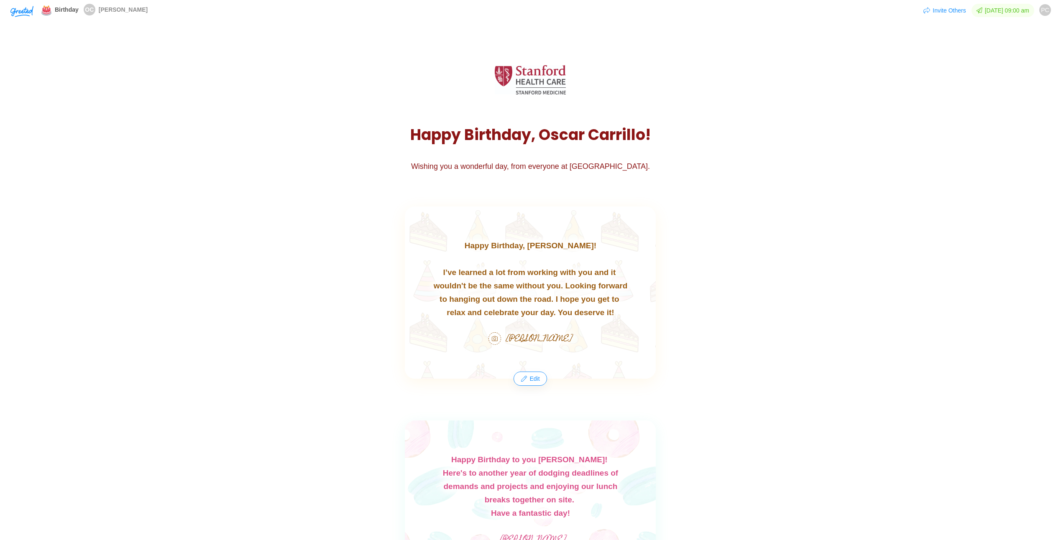
click at [762, 106] on div "H a p p y B i r t h d a y , O s c a r C a r r i l l o ! Wishing you a wonderful…" at bounding box center [530, 116] width 707 height 110
